Goal: Find contact information: Find contact information

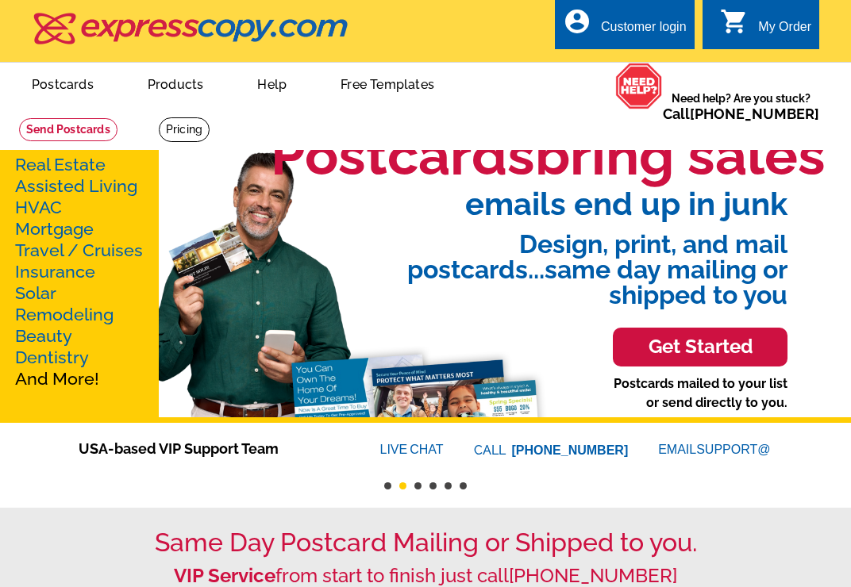
click at [388, 485] on button "1" at bounding box center [387, 486] width 7 height 7
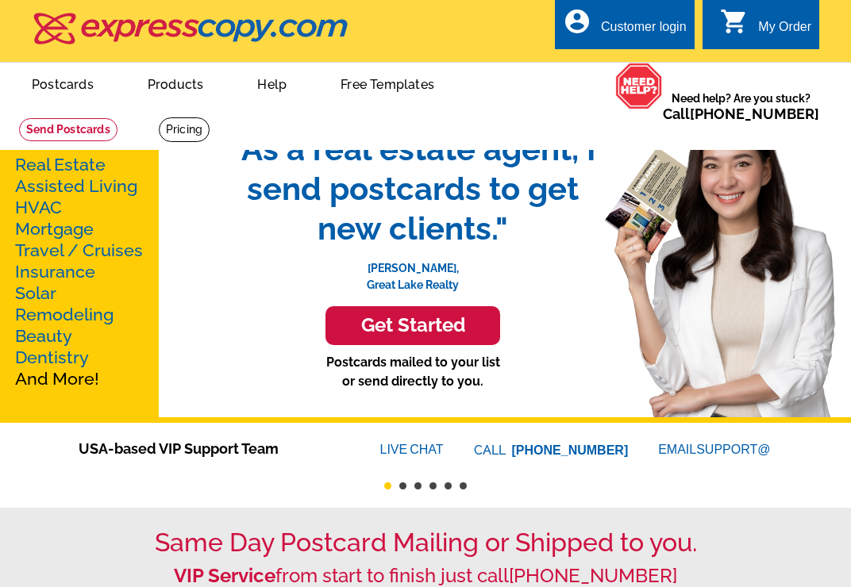
click at [428, 444] on link "LIVE CHAT" at bounding box center [411, 449] width 63 height 13
click at [437, 454] on link "LIVE CHAT" at bounding box center [411, 449] width 63 height 13
click at [417, 452] on link "LIVE CHAT" at bounding box center [411, 449] width 63 height 13
click at [387, 452] on font "LIVE" at bounding box center [395, 449] width 30 height 19
click at [390, 456] on font "LIVE" at bounding box center [395, 449] width 30 height 19
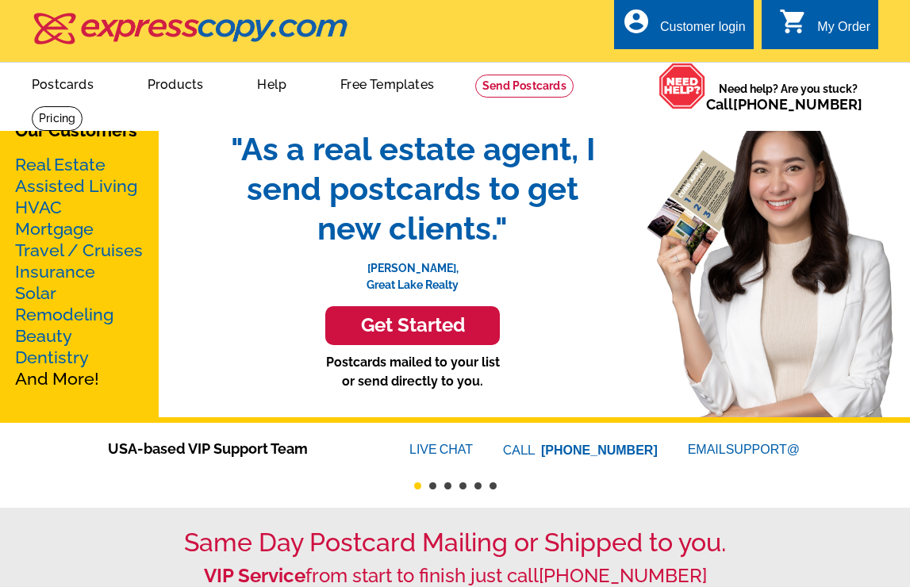
click at [441, 452] on link "LIVE CHAT" at bounding box center [441, 449] width 63 height 13
click at [467, 450] on link "LIVE CHAT" at bounding box center [441, 449] width 63 height 13
click at [428, 447] on font "LIVE" at bounding box center [425, 449] width 30 height 19
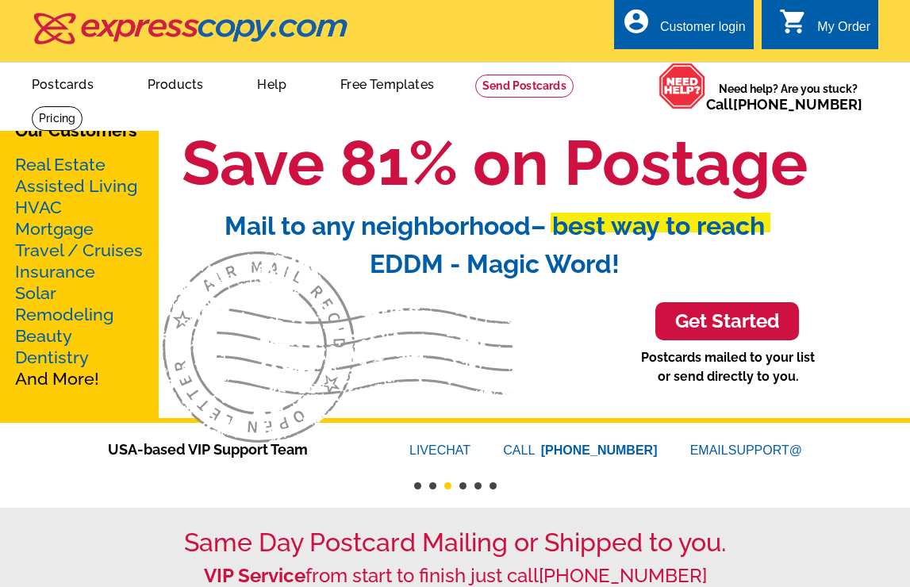
click at [452, 446] on link "LIVE CHAT" at bounding box center [440, 450] width 61 height 13
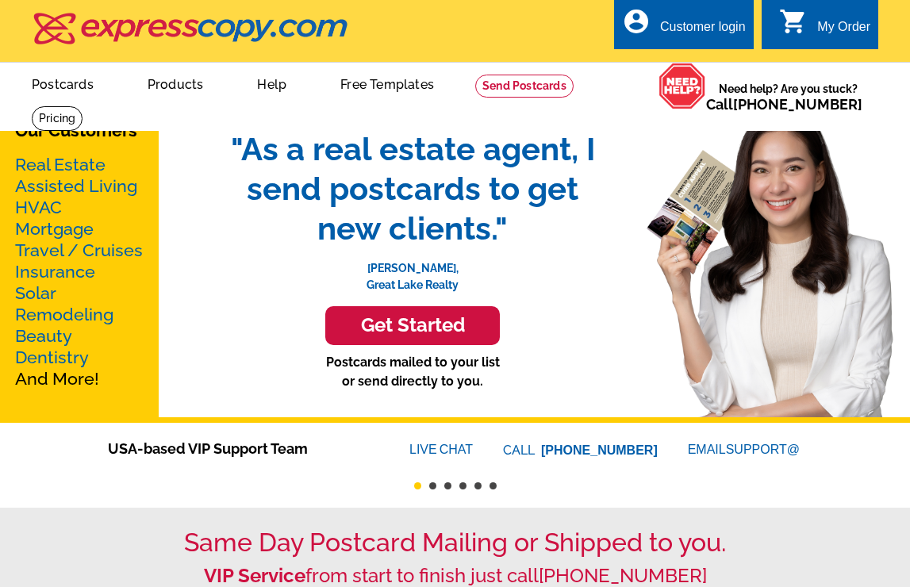
click at [421, 454] on font "LIVE" at bounding box center [425, 449] width 30 height 19
click at [456, 452] on link "LIVE CHAT" at bounding box center [441, 449] width 63 height 13
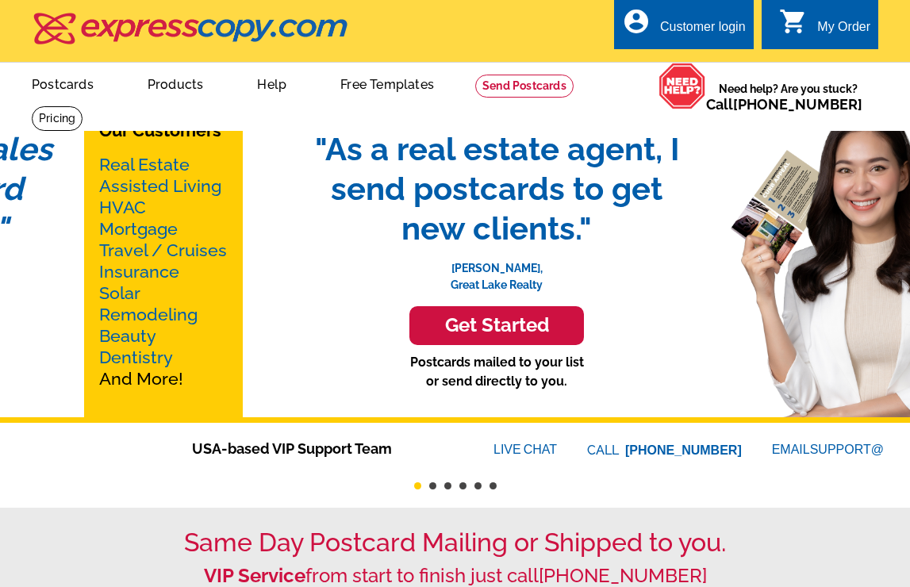
drag, startPoint x: 556, startPoint y: 450, endPoint x: 636, endPoint y: 457, distance: 79.7
click at [636, 457] on span "CALL [PHONE_NUMBER]" at bounding box center [664, 450] width 155 height 21
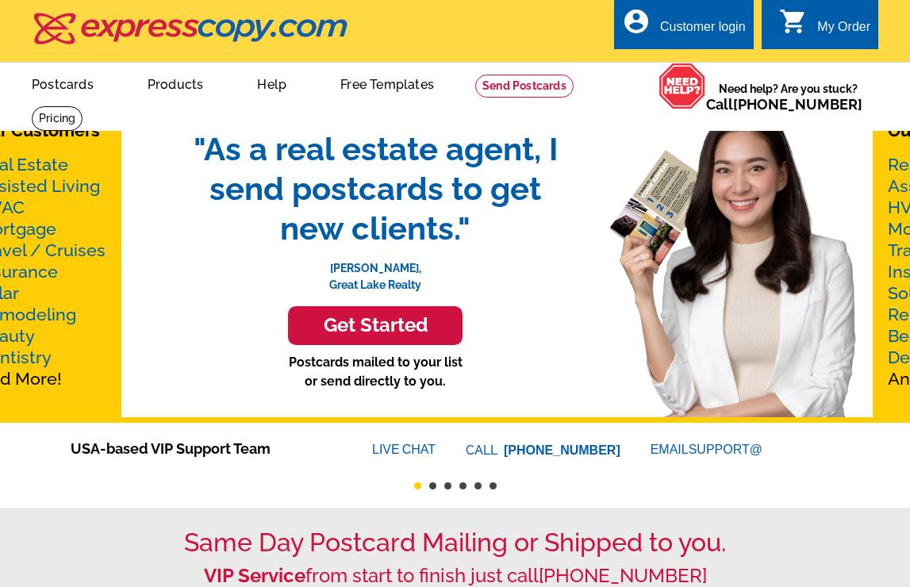
drag, startPoint x: 652, startPoint y: 448, endPoint x: 615, endPoint y: 450, distance: 36.5
click at [615, 450] on span "LIVE CHAT CALL [PHONE_NUMBER] EMAIL SUPPORT@" at bounding box center [545, 450] width 440 height 21
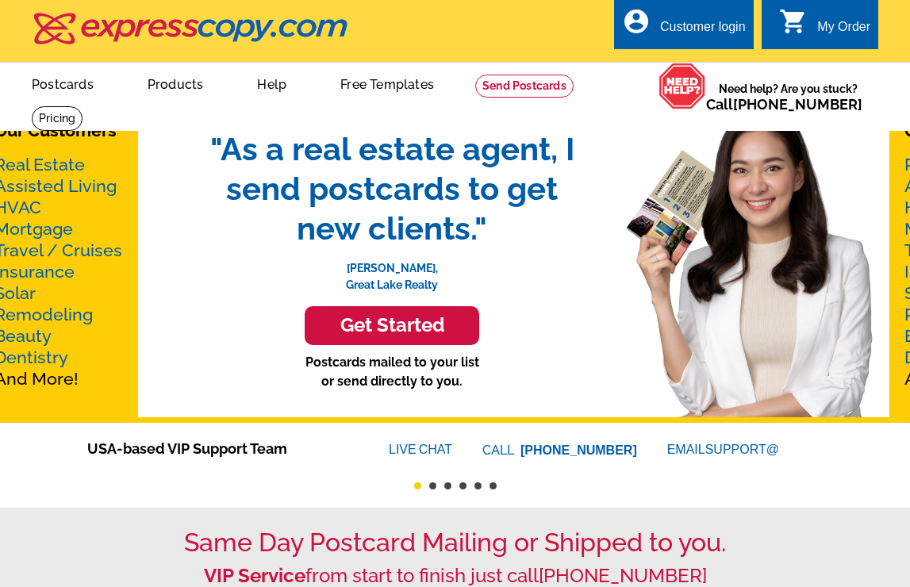
drag, startPoint x: 637, startPoint y: 449, endPoint x: 616, endPoint y: 451, distance: 21.5
click at [616, 451] on span "[PHONE_NUMBER]" at bounding box center [579, 450] width 117 height 13
